Goal: Navigation & Orientation: Find specific page/section

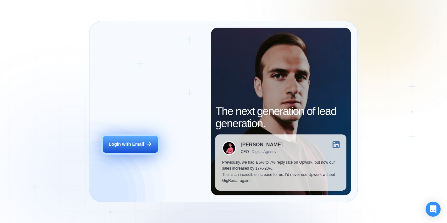
click at [136, 139] on button "Login with Email" at bounding box center [130, 144] width 55 height 17
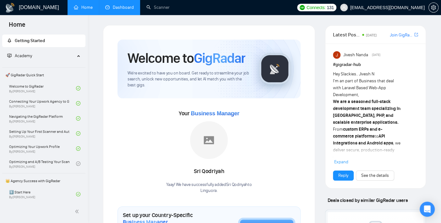
click at [115, 5] on link "Dashboard" at bounding box center [119, 7] width 29 height 5
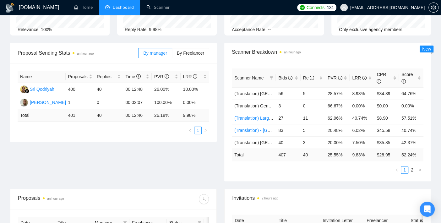
scroll to position [70, 0]
